Goal: Transaction & Acquisition: Purchase product/service

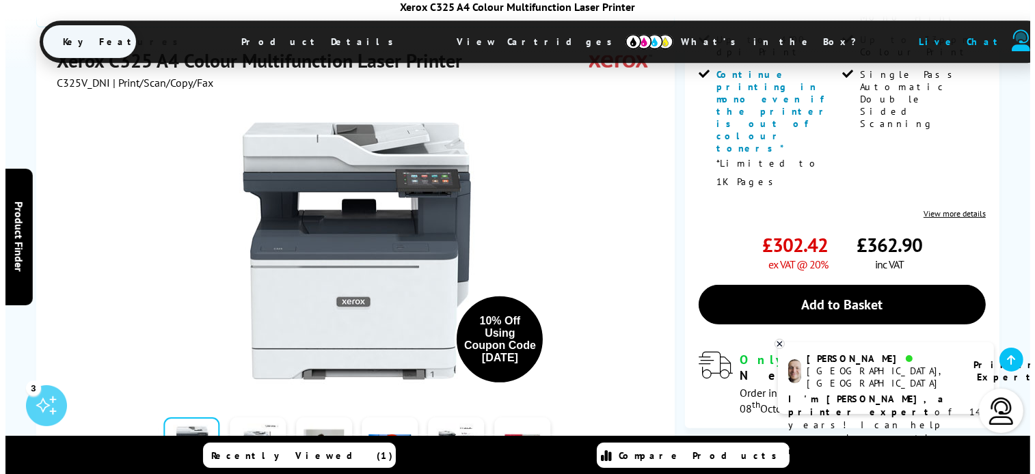
scroll to position [549, 0]
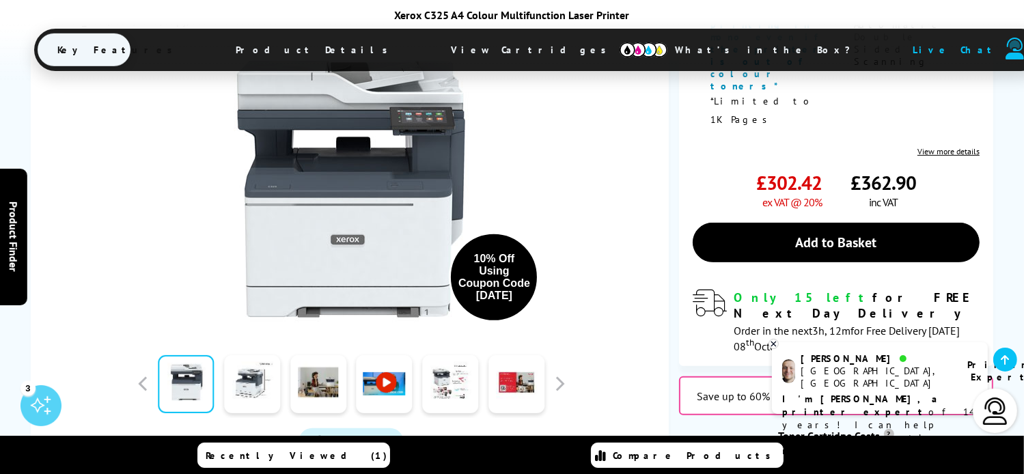
click at [357, 436] on span "Watch video" at bounding box center [361, 443] width 57 height 14
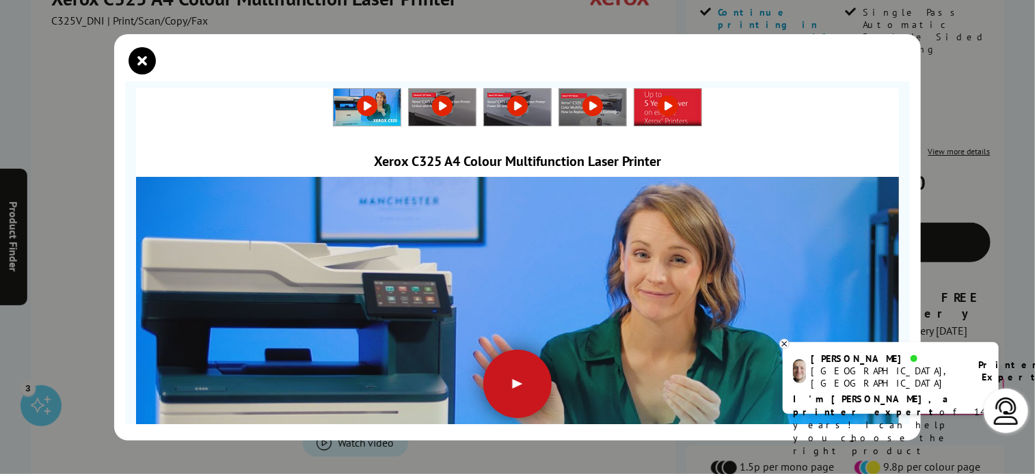
click at [509, 381] on div at bounding box center [517, 384] width 68 height 68
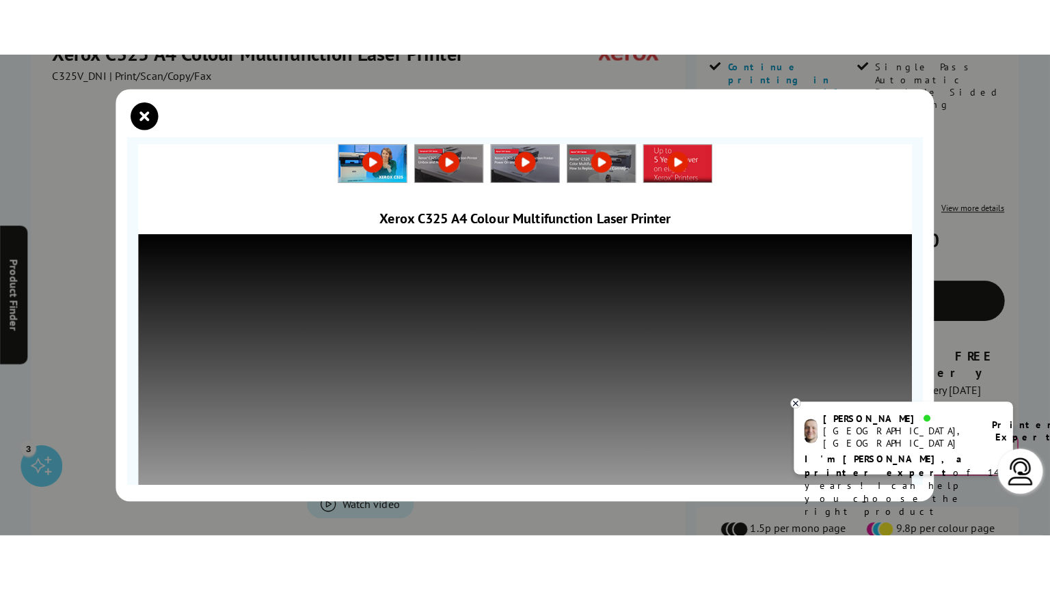
scroll to position [189, 0]
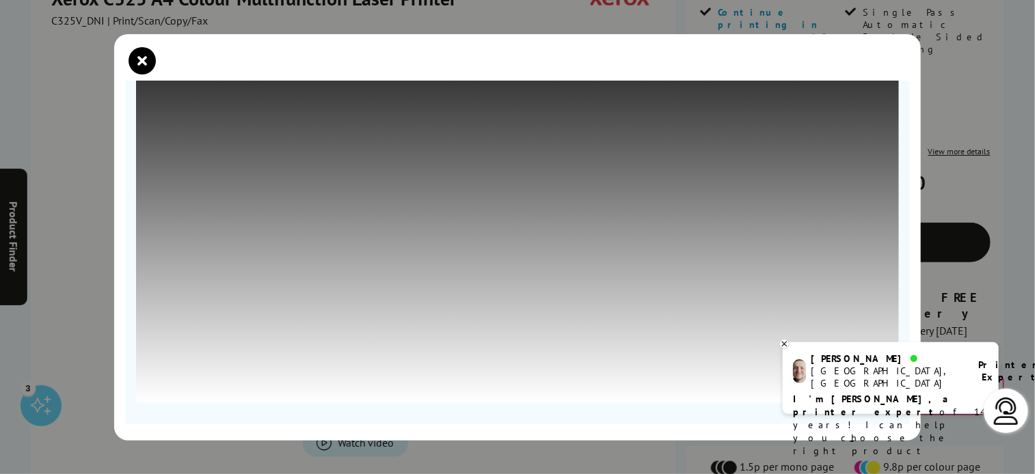
click at [782, 345] on icon at bounding box center [784, 344] width 9 height 10
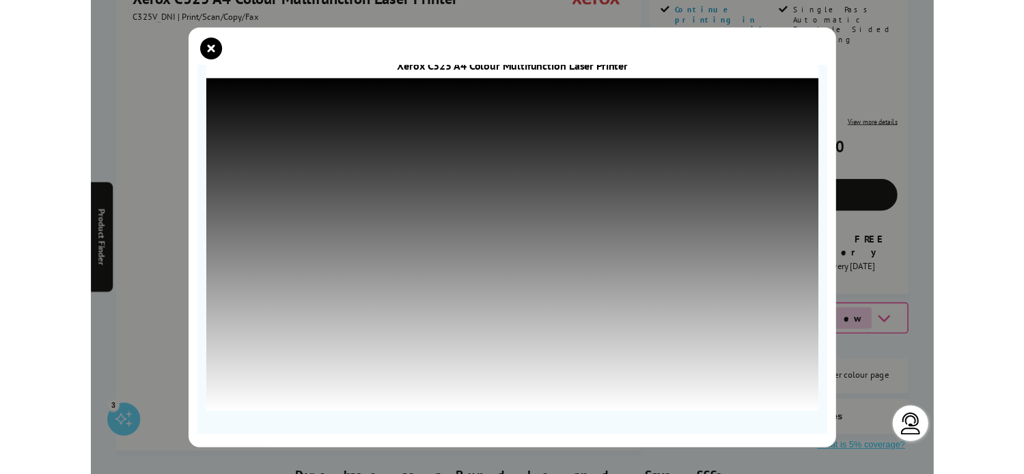
scroll to position [73, 0]
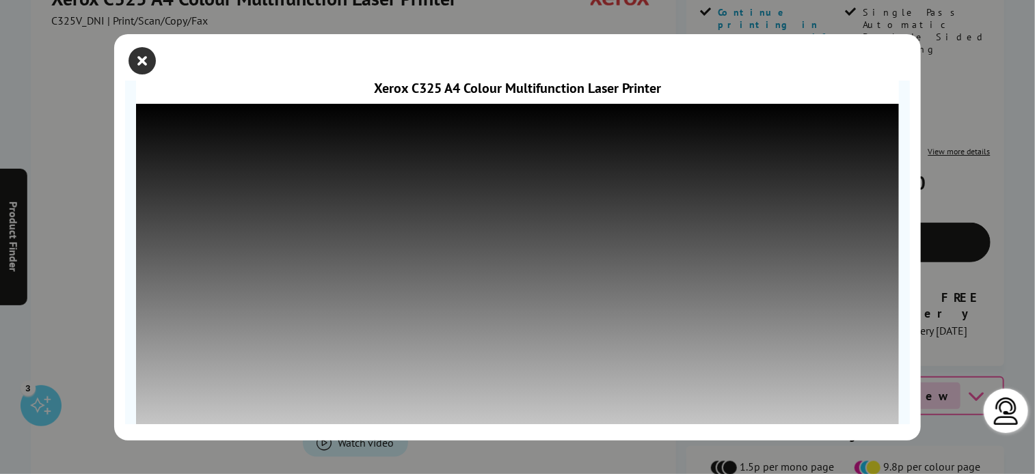
click at [141, 59] on icon "close modal" at bounding box center [141, 60] width 27 height 27
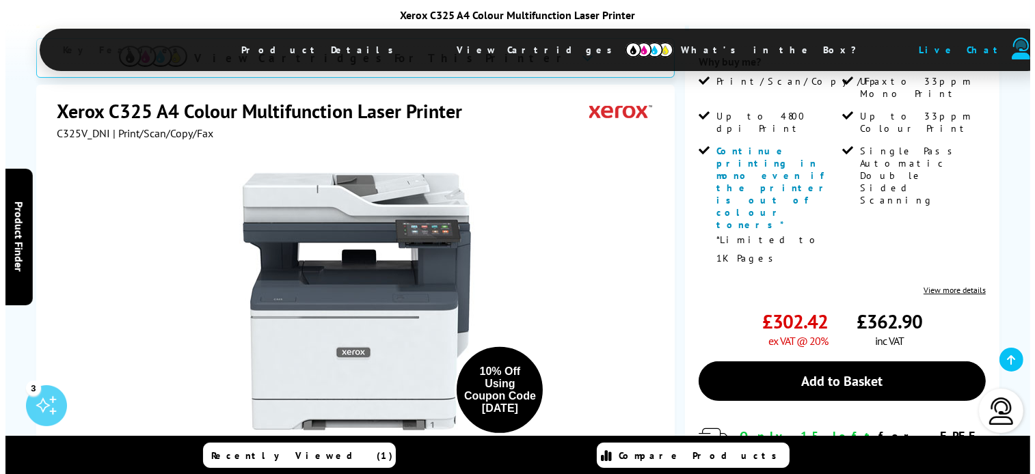
scroll to position [415, 0]
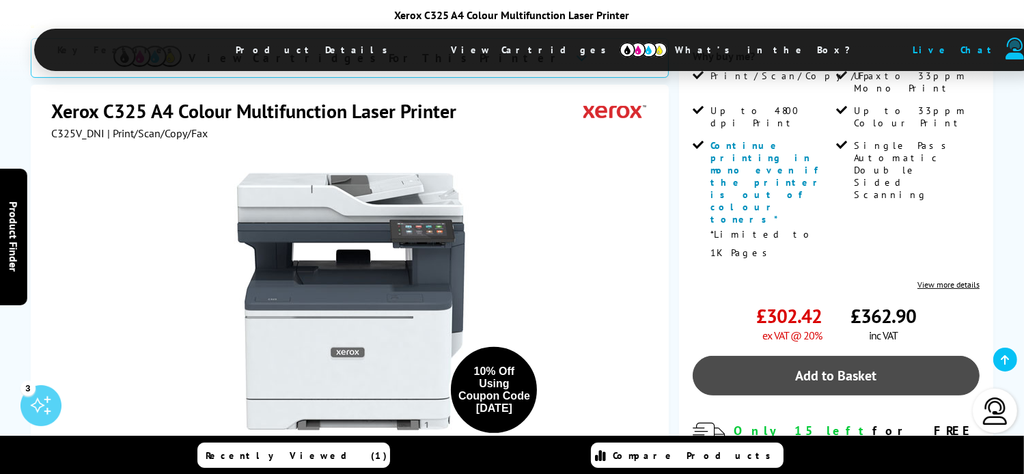
click at [849, 356] on link "Add to Basket" at bounding box center [836, 376] width 287 height 40
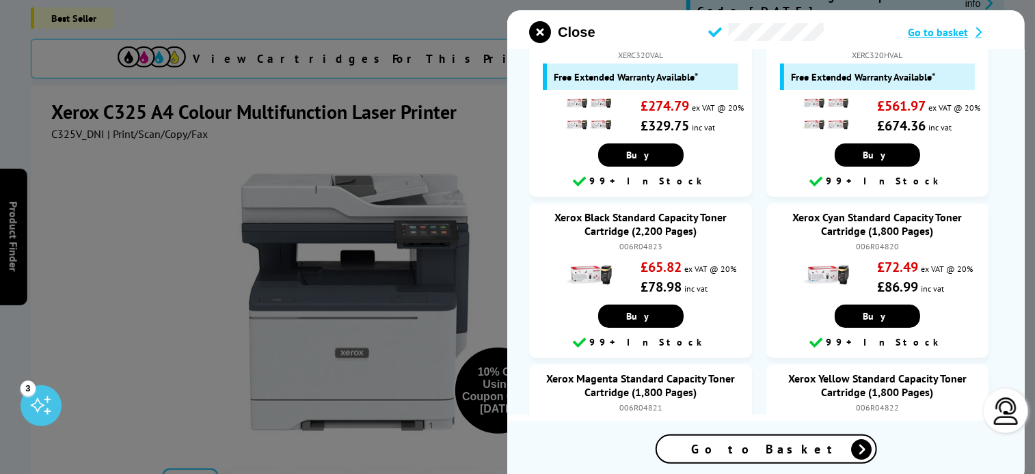
scroll to position [84, 0]
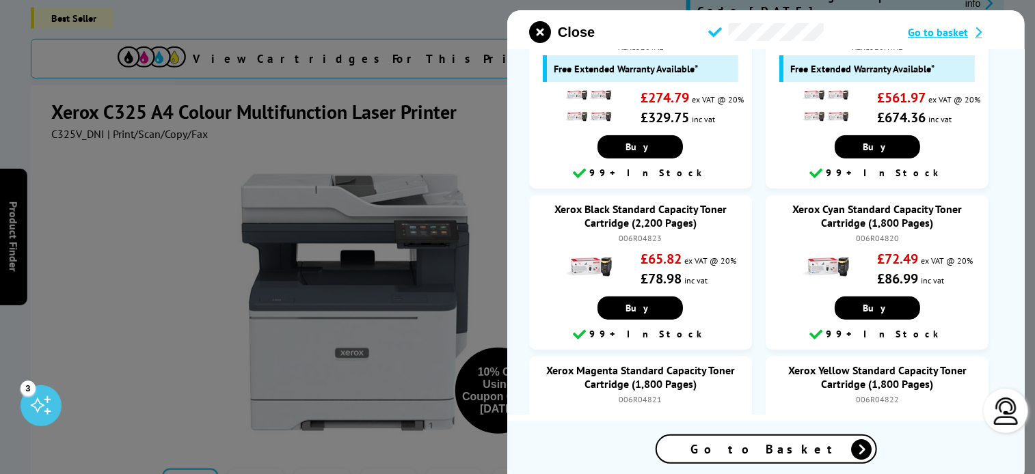
click at [849, 243] on div "006R04820" at bounding box center [876, 238] width 195 height 10
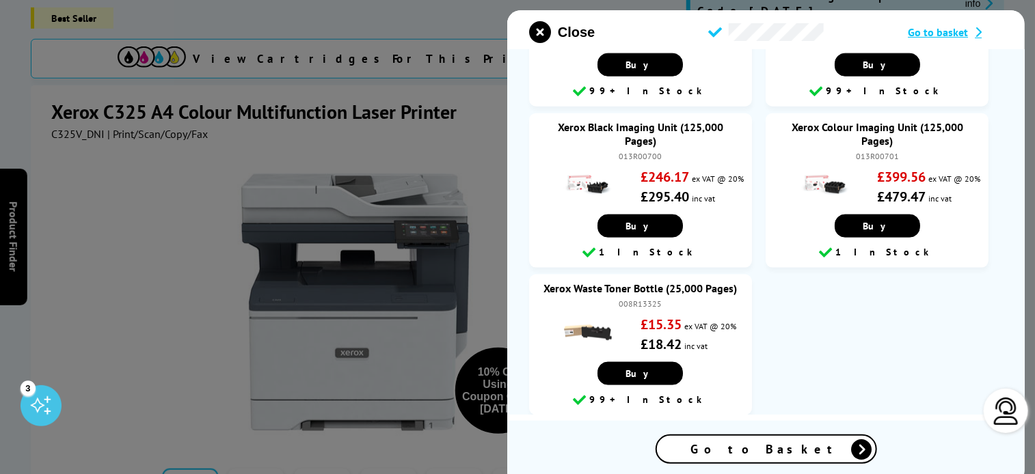
scroll to position [890, 0]
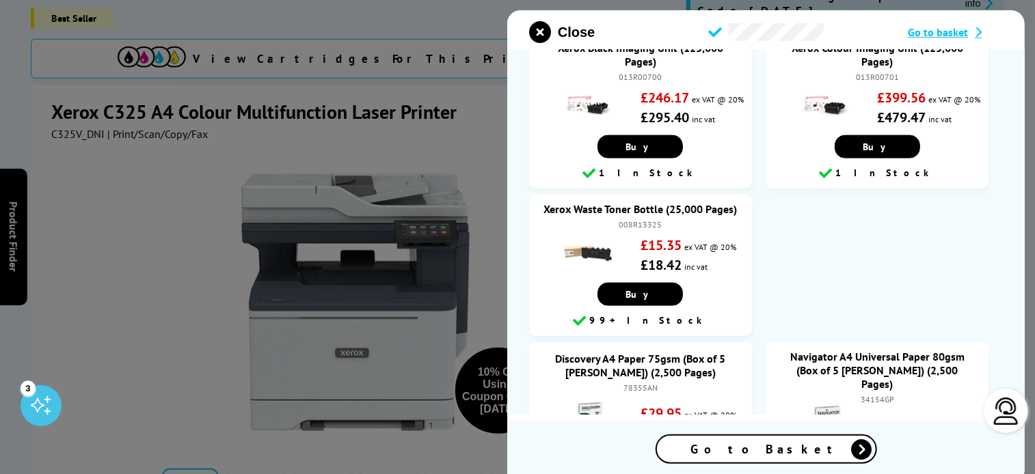
click at [767, 452] on span "Go to Basket" at bounding box center [766, 449] width 150 height 16
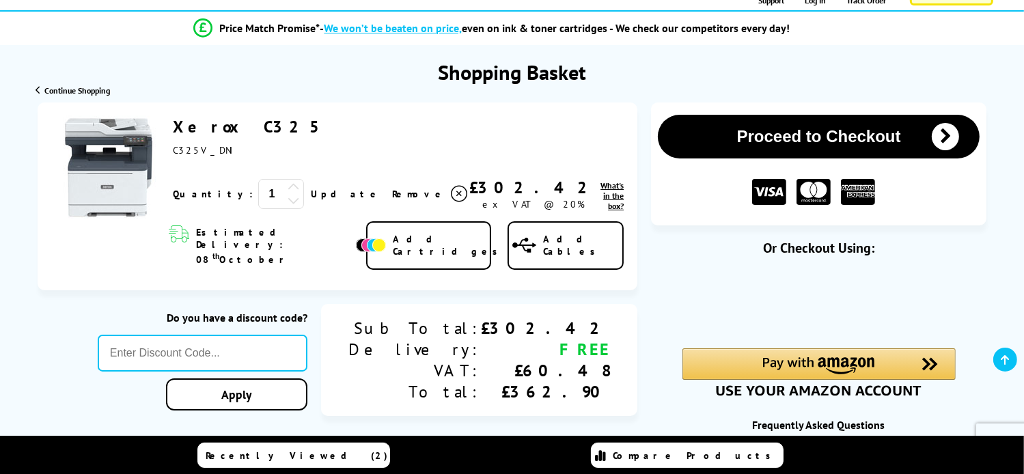
scroll to position [171, 0]
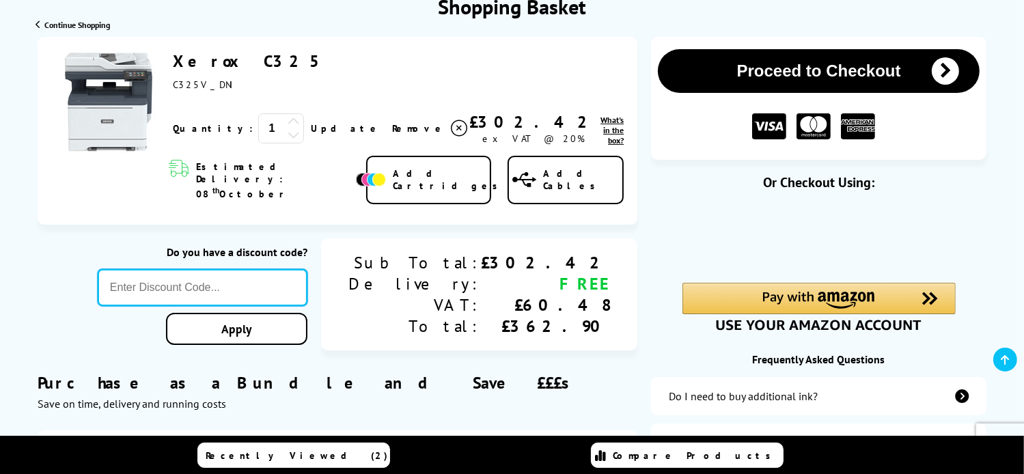
click at [307, 269] on input "text" at bounding box center [203, 287] width 210 height 37
type input "[DATE]"
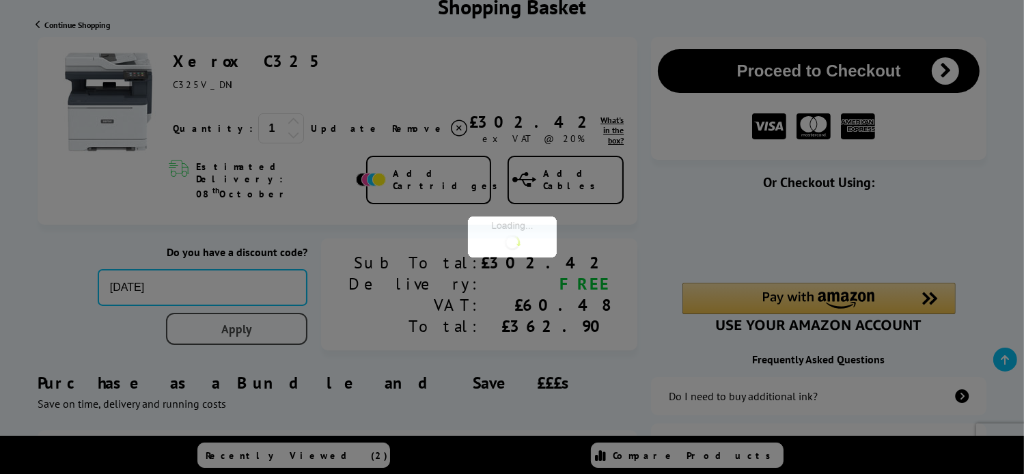
click at [308, 313] on link "Apply" at bounding box center [237, 329] width 142 height 32
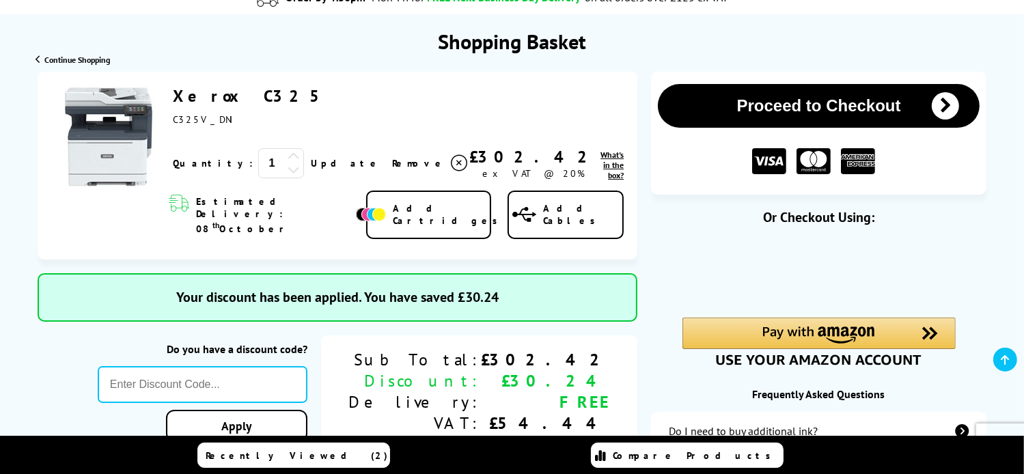
scroll to position [135, 0]
